Goal: Task Accomplishment & Management: Use online tool/utility

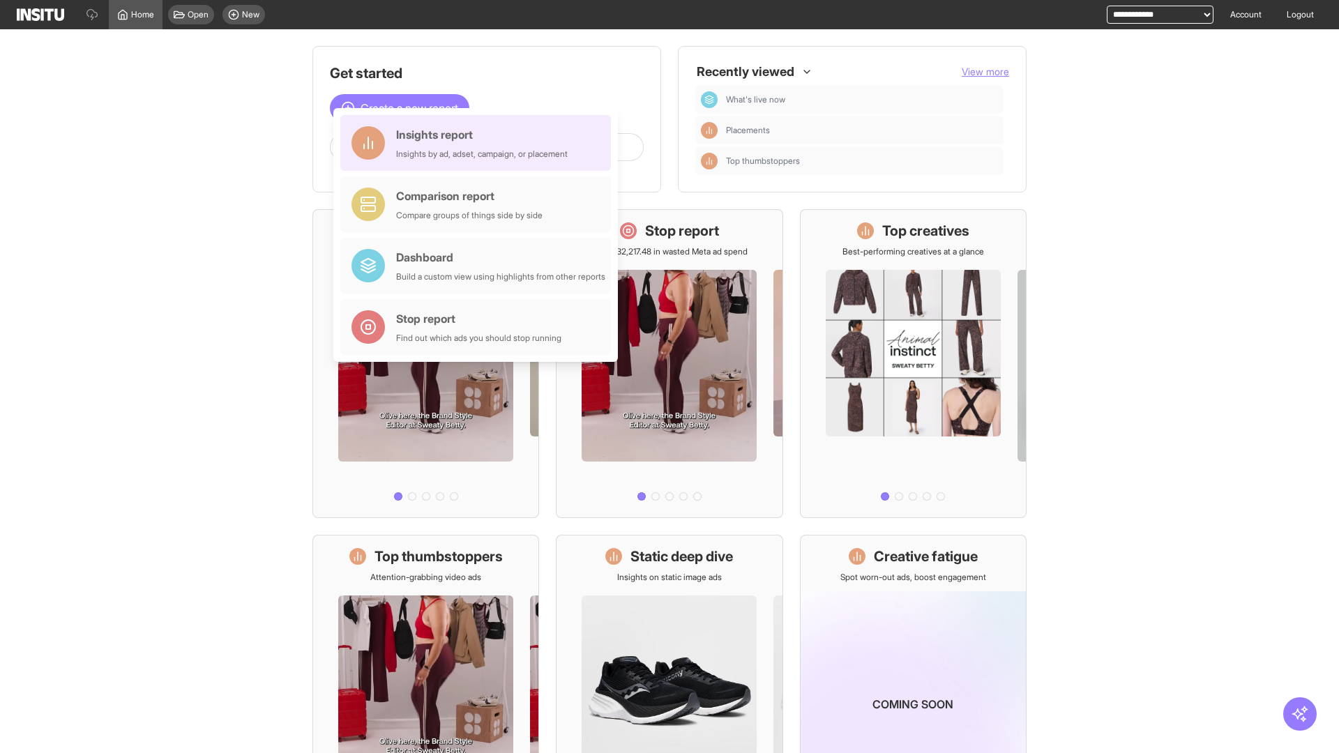
click at [479, 143] on div "Insights report Insights by ad, adset, campaign, or placement" at bounding box center [482, 142] width 172 height 33
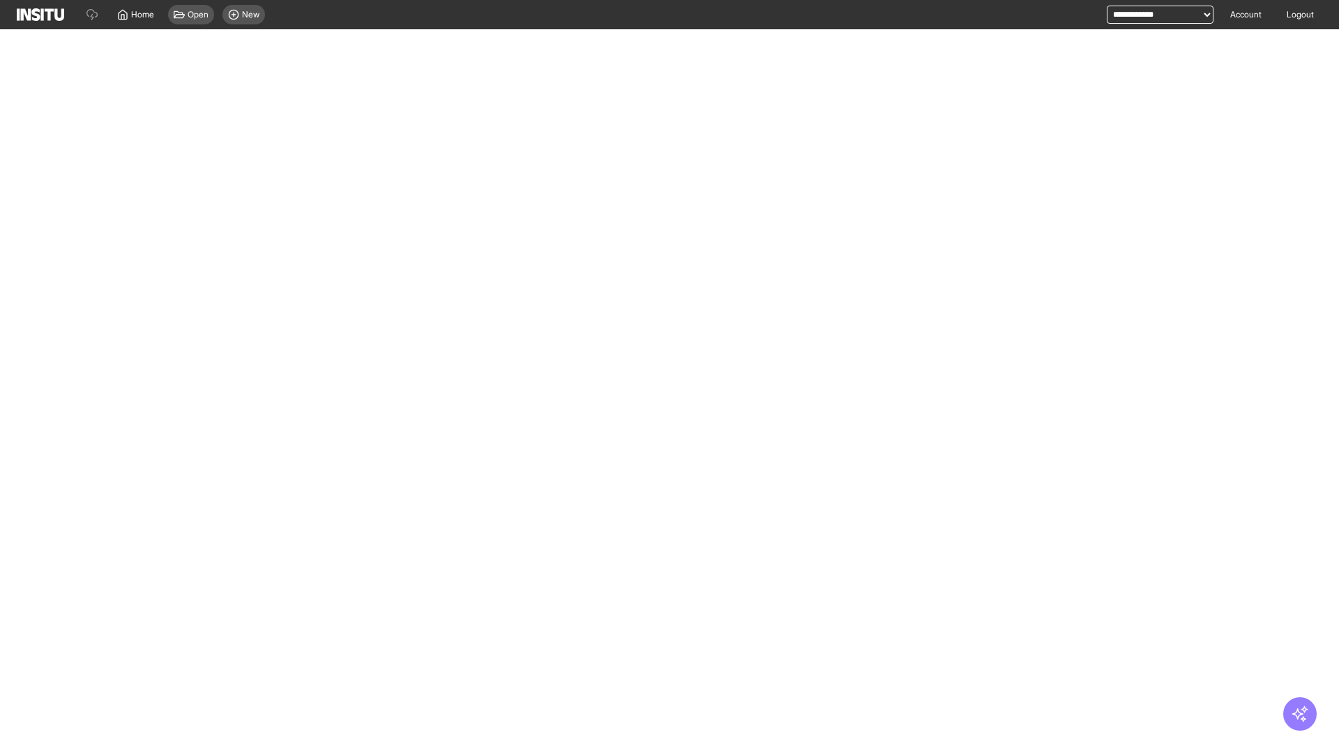
select select "**"
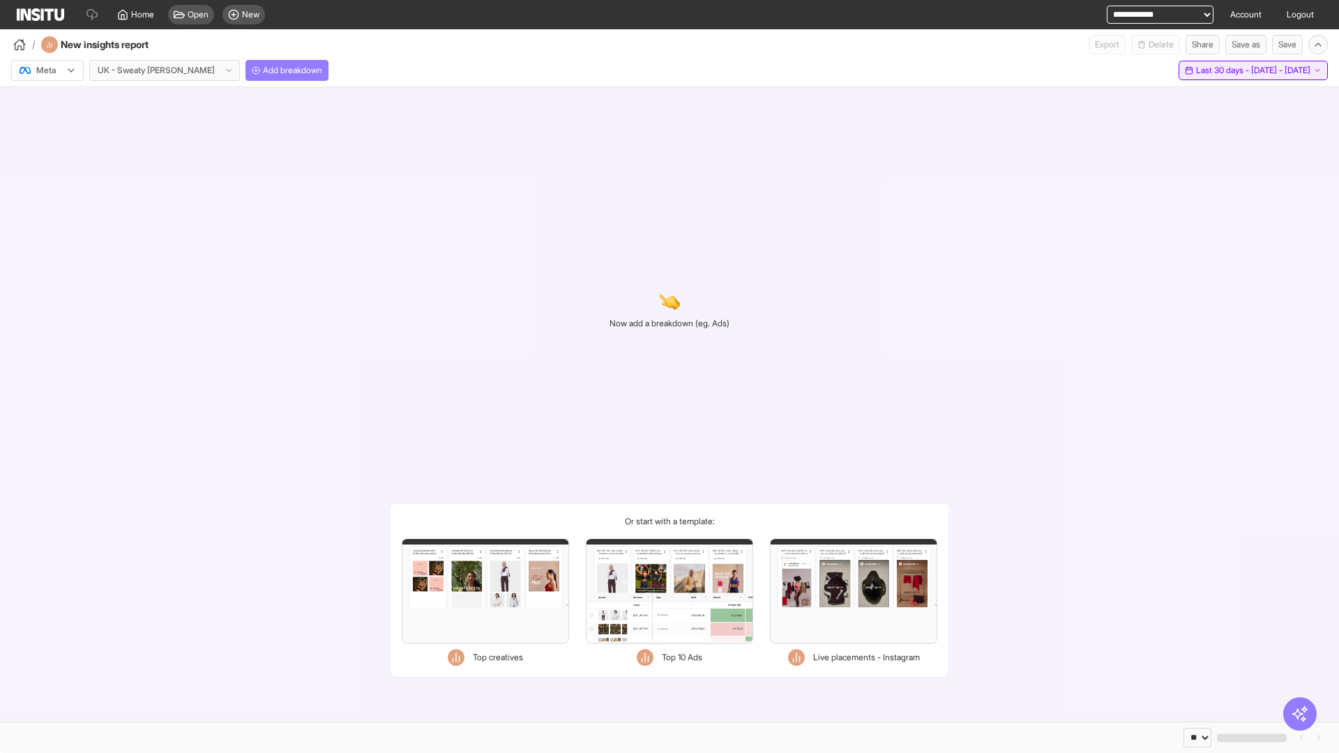
click at [1224, 70] on span "Last 30 days - [DATE] - [DATE]" at bounding box center [1253, 70] width 114 height 11
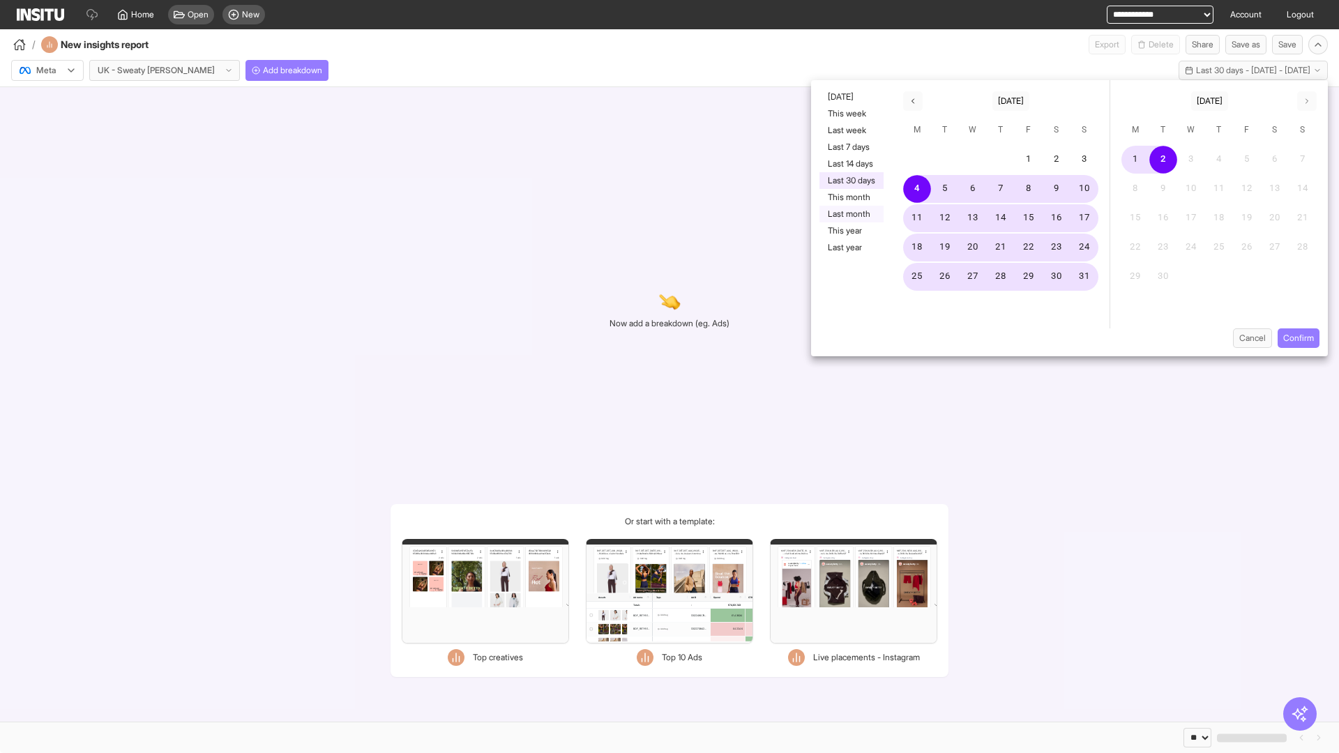
click at [850, 214] on button "Last month" at bounding box center [851, 214] width 64 height 17
